Goal: Obtain resource: Obtain resource

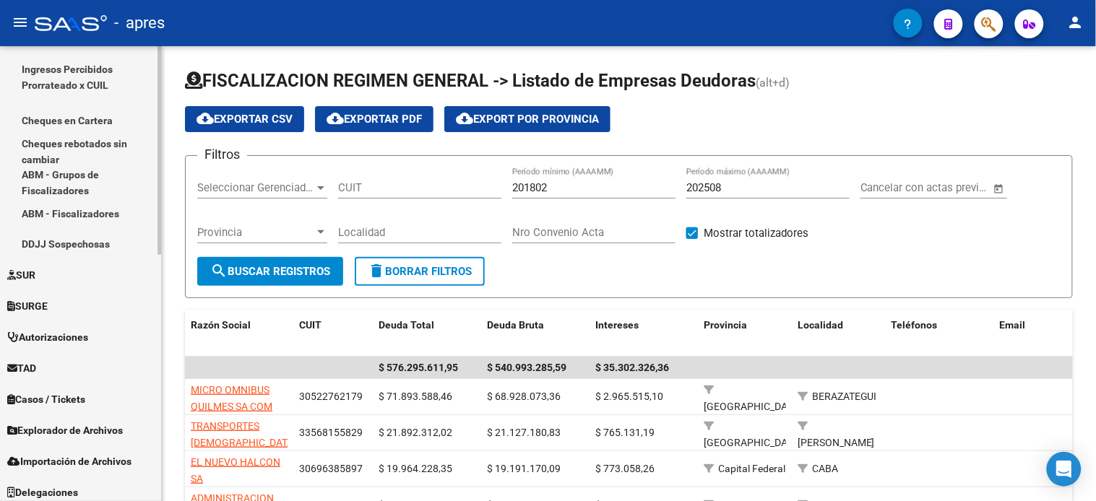
scroll to position [537, 0]
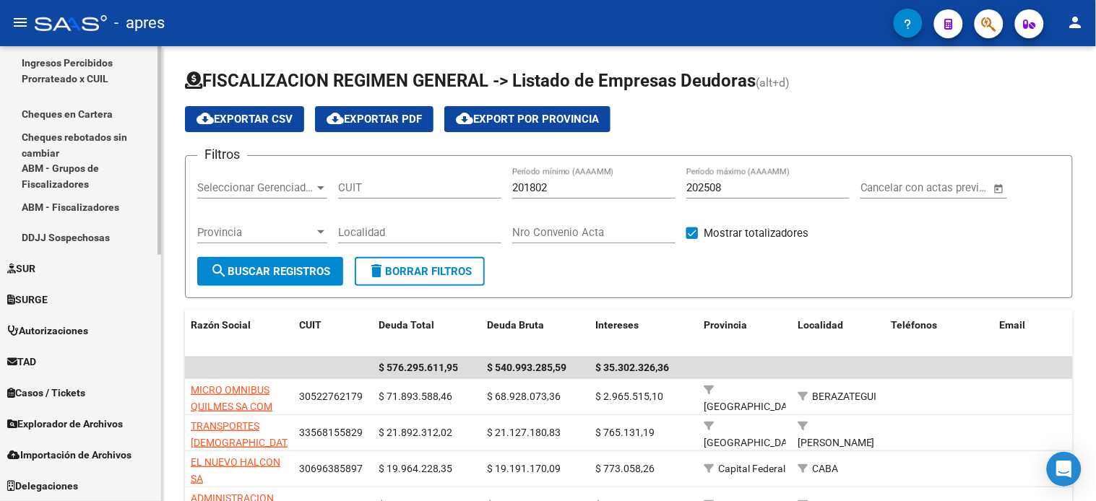
click at [88, 426] on span "Explorador de Archivos" at bounding box center [65, 425] width 116 height 16
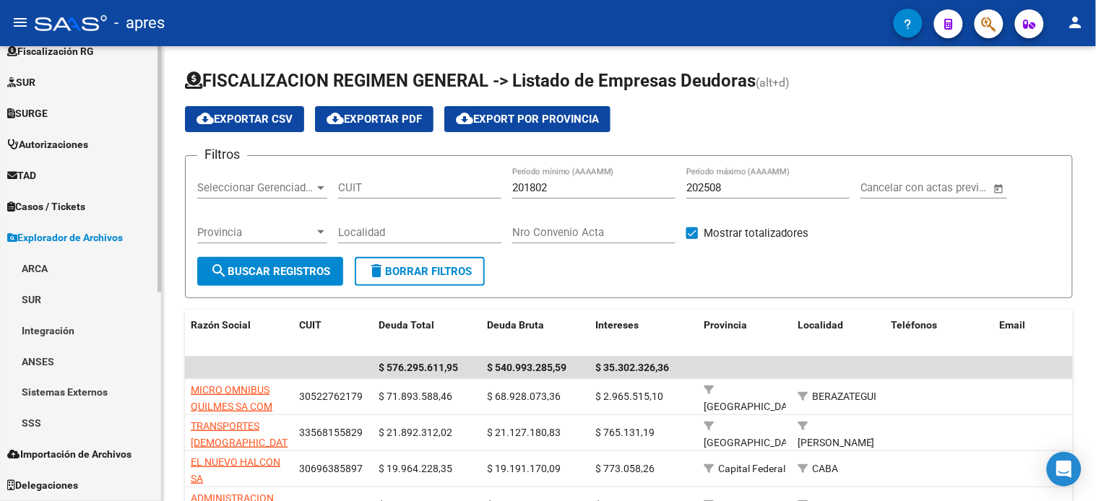
scroll to position [358, 0]
click at [64, 265] on link "ARCA" at bounding box center [80, 269] width 161 height 31
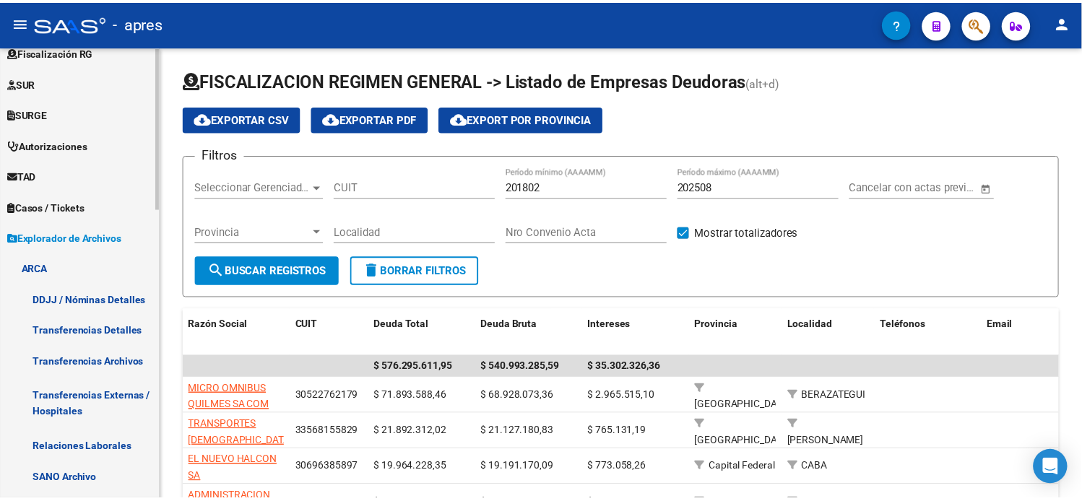
scroll to position [438, 0]
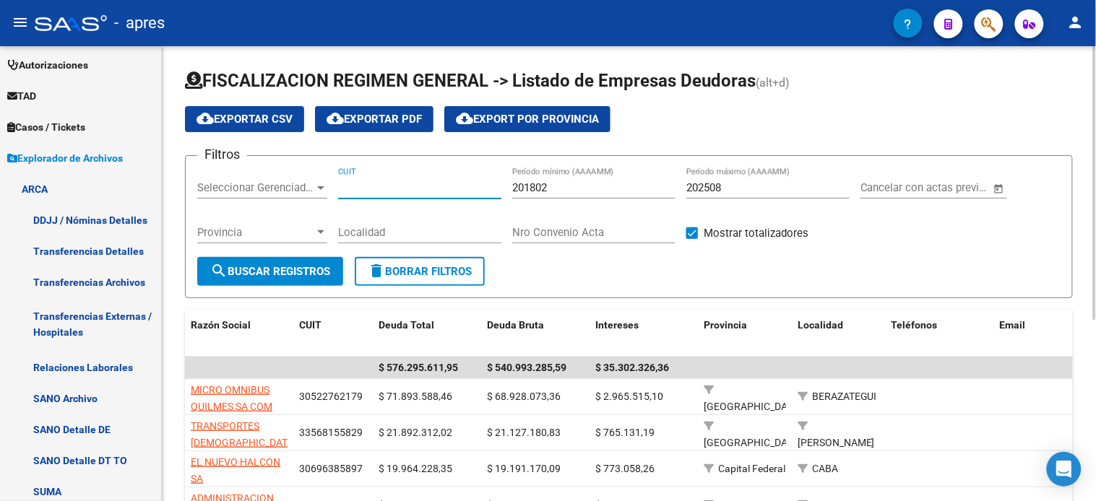
click at [385, 186] on input "CUIT" at bounding box center [419, 187] width 163 height 13
type input "30-71846899-6"
click at [250, 285] on button "search Buscar Registros" at bounding box center [270, 271] width 146 height 29
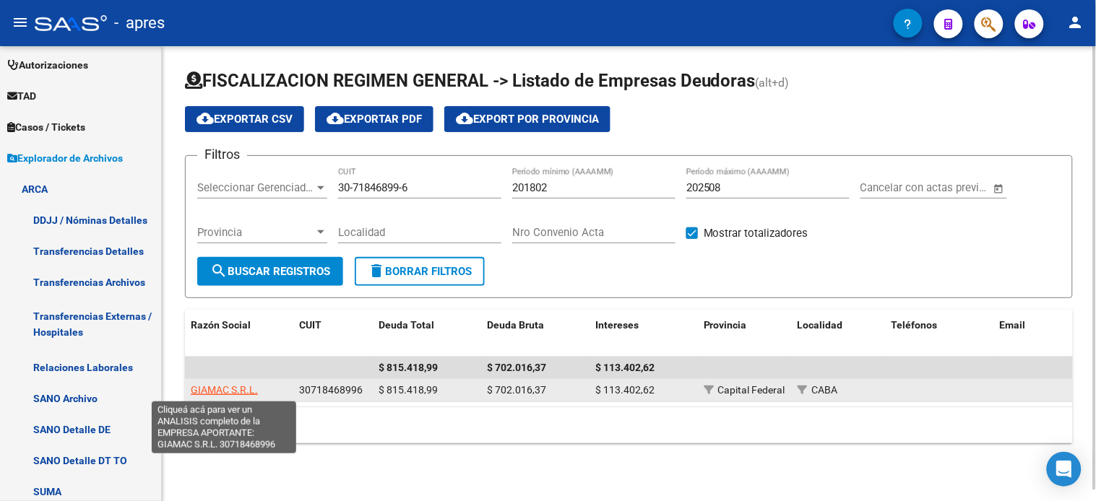
click at [239, 386] on span "GIAMAC S.R.L." at bounding box center [224, 390] width 67 height 12
type textarea "30718468996"
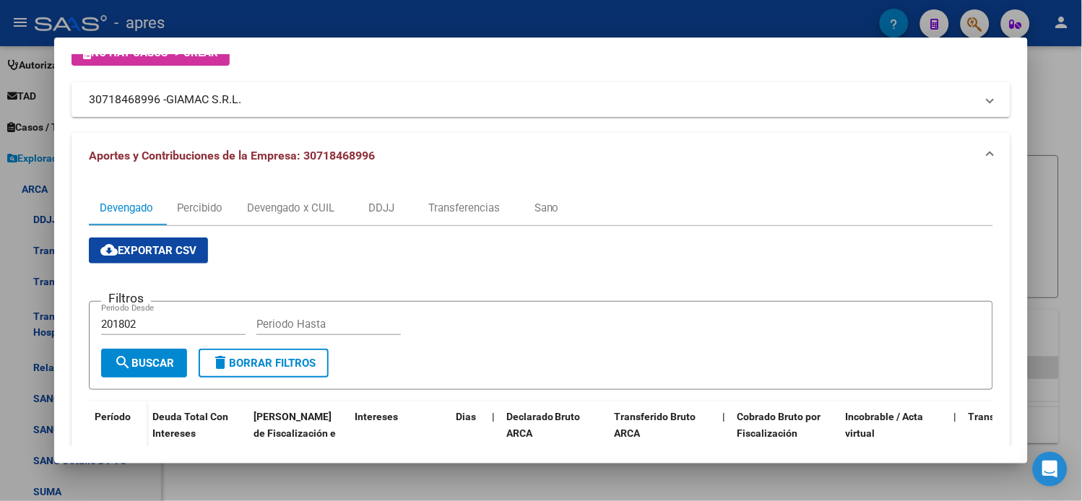
scroll to position [67, 0]
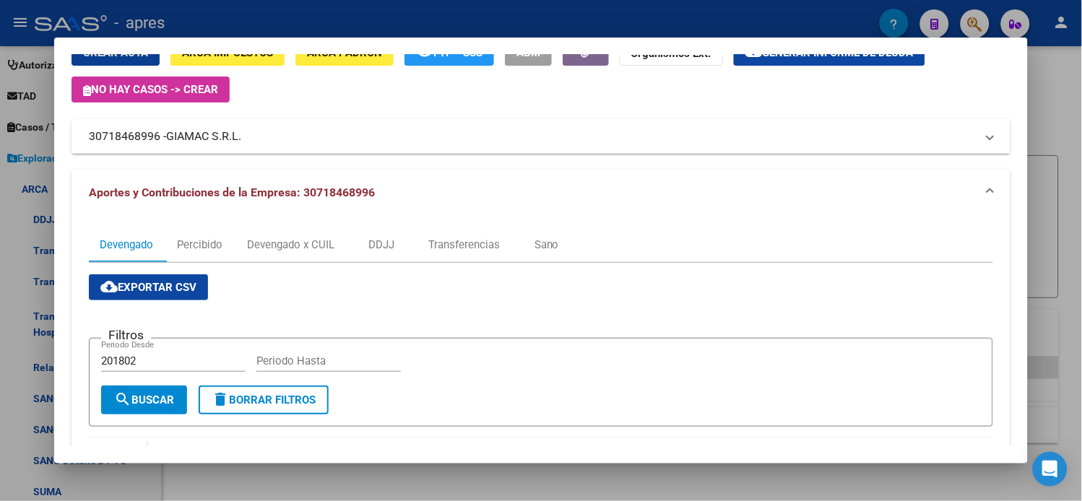
click at [805, 63] on button "cloud_download Generar informe de deuda" at bounding box center [829, 52] width 191 height 27
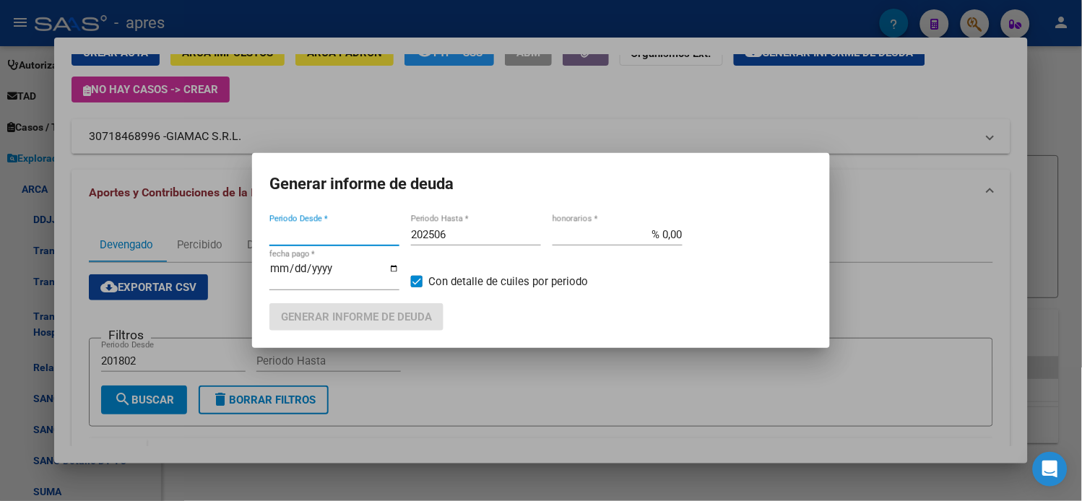
type input "201802"
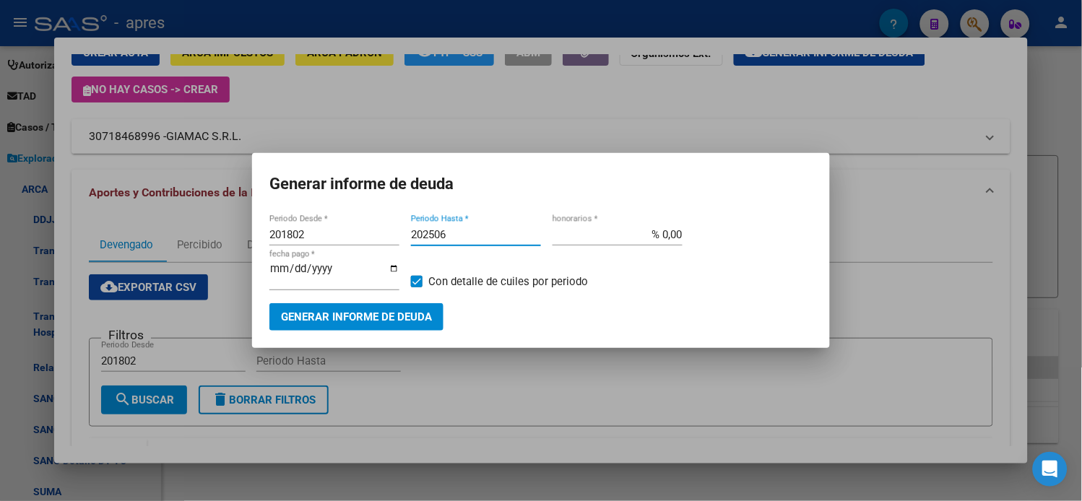
click at [489, 241] on input "202506" at bounding box center [476, 234] width 130 height 13
type input "202508"
click at [399, 311] on span "Generar informe de deuda" at bounding box center [356, 317] width 151 height 13
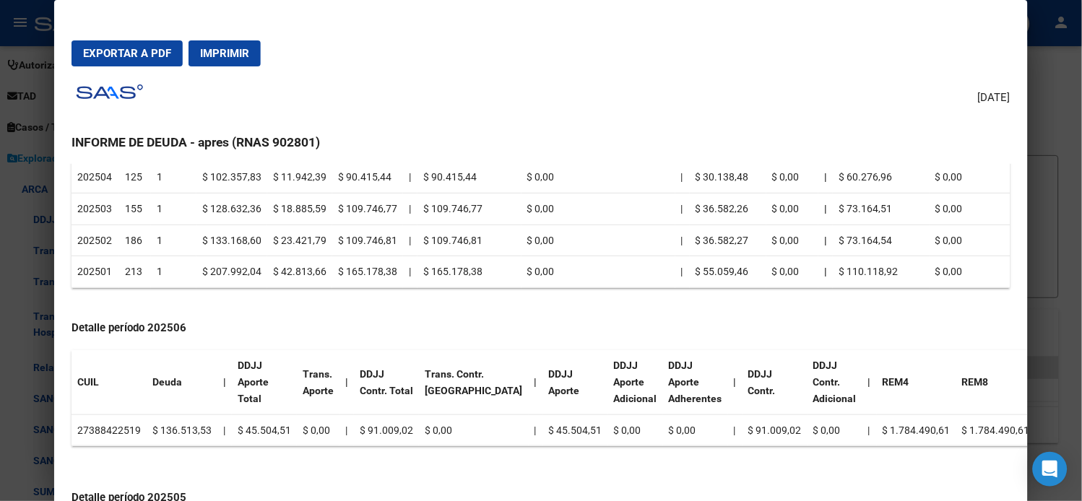
scroll to position [321, 0]
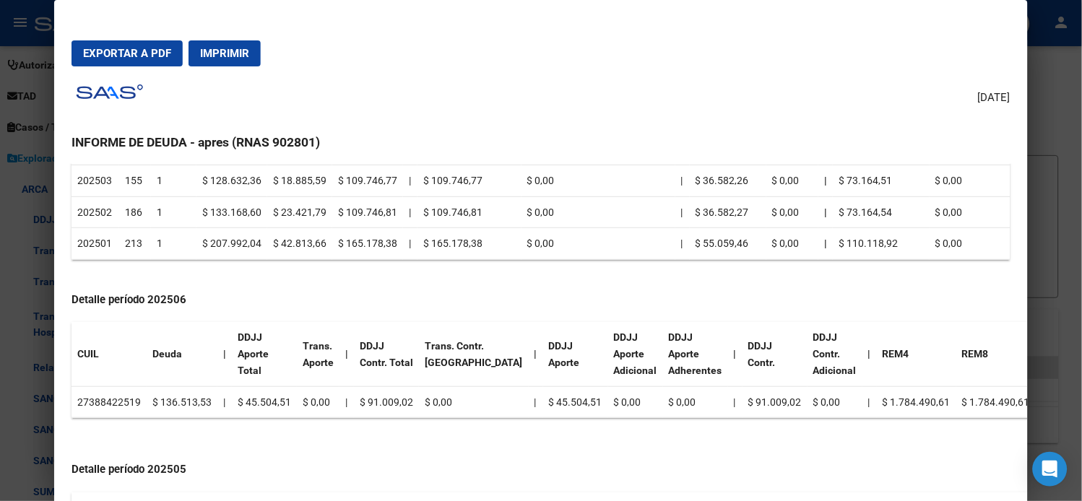
click at [196, 244] on td "$ 207.992,04" at bounding box center [231, 244] width 71 height 32
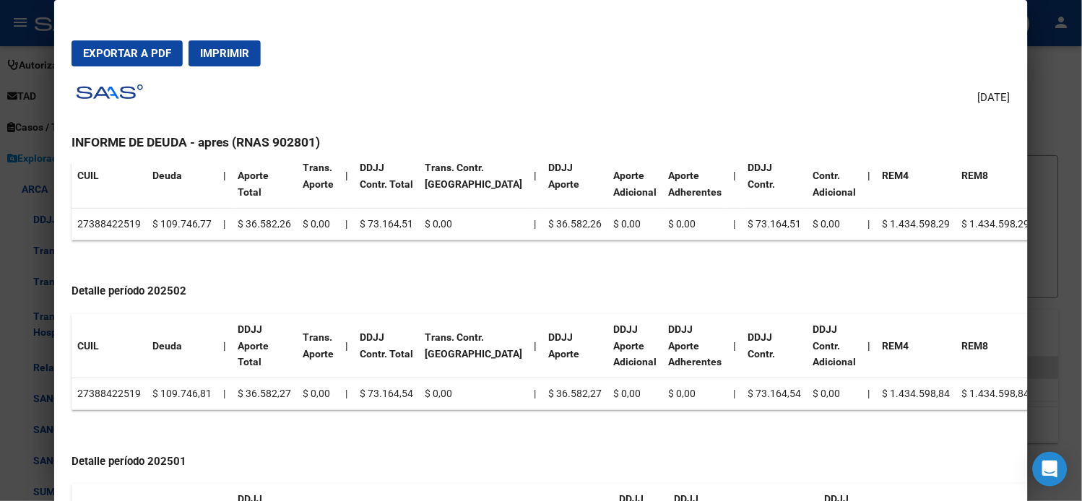
scroll to position [1092, 0]
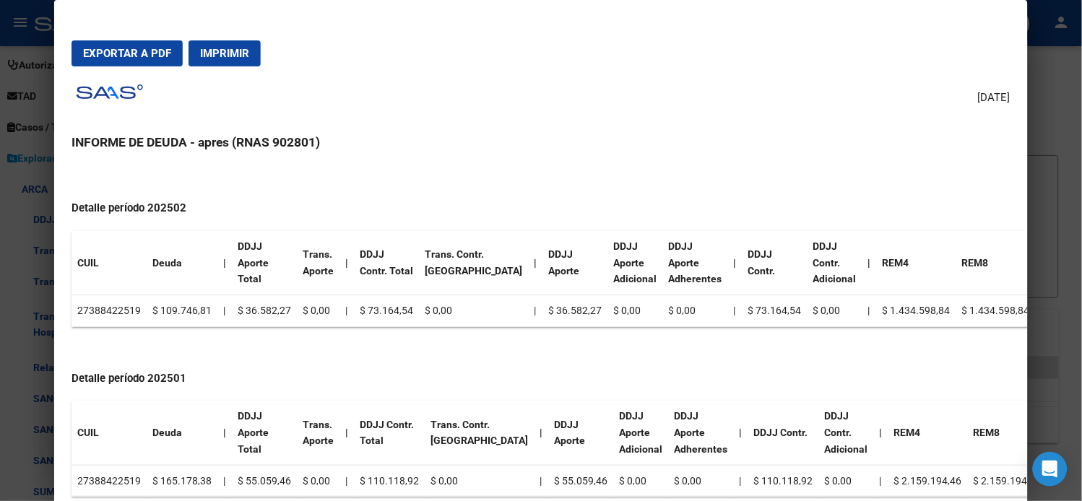
click at [373, 478] on td "$ 110.118,92" at bounding box center [389, 481] width 71 height 32
click at [748, 475] on td "$ 110.118,92" at bounding box center [783, 481] width 71 height 32
click at [748, 480] on td "$ 110.118,92" at bounding box center [783, 481] width 71 height 32
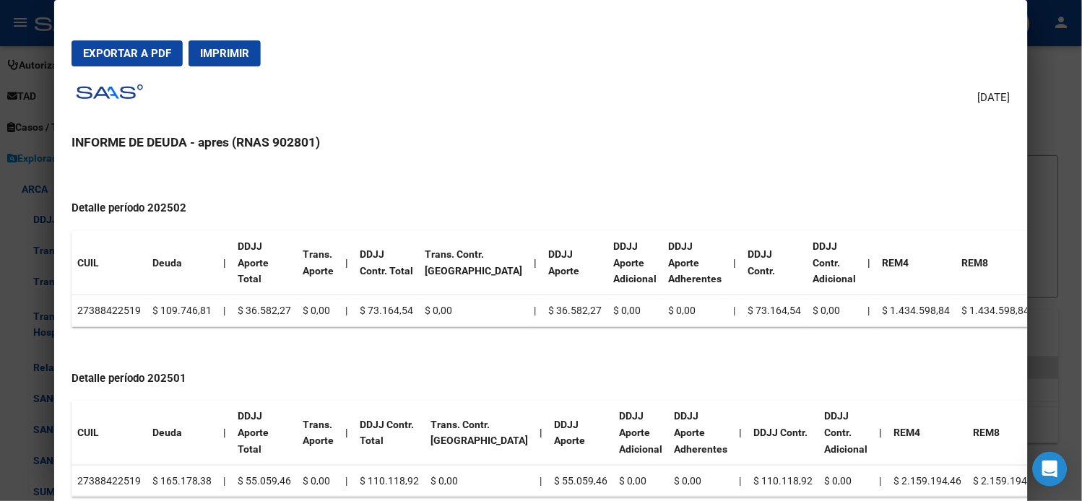
click at [748, 480] on td "$ 110.118,92" at bounding box center [783, 481] width 71 height 32
click at [549, 474] on td "$ 55.059,46" at bounding box center [581, 481] width 65 height 32
click at [549, 475] on td "$ 55.059,46" at bounding box center [581, 481] width 65 height 32
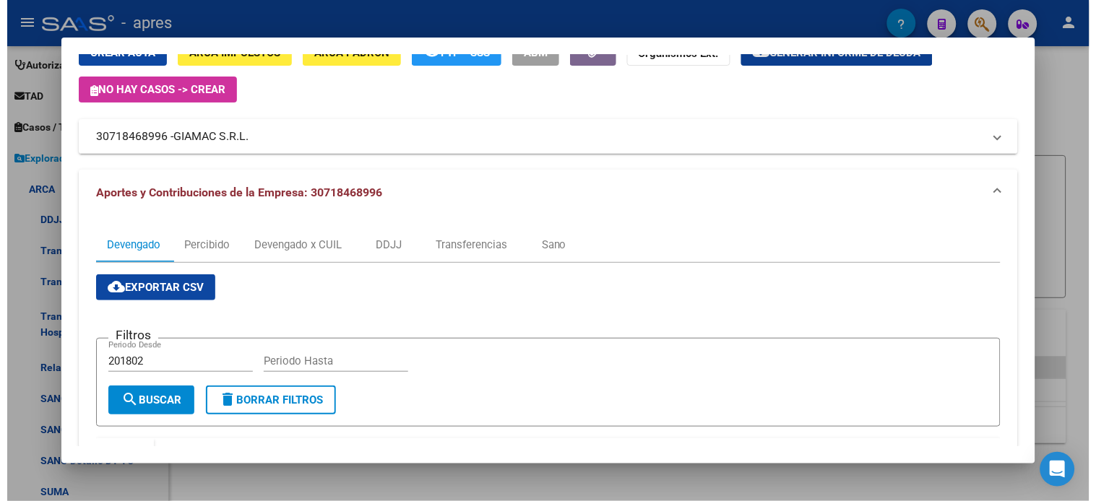
scroll to position [51, 0]
